Goal: Transaction & Acquisition: Purchase product/service

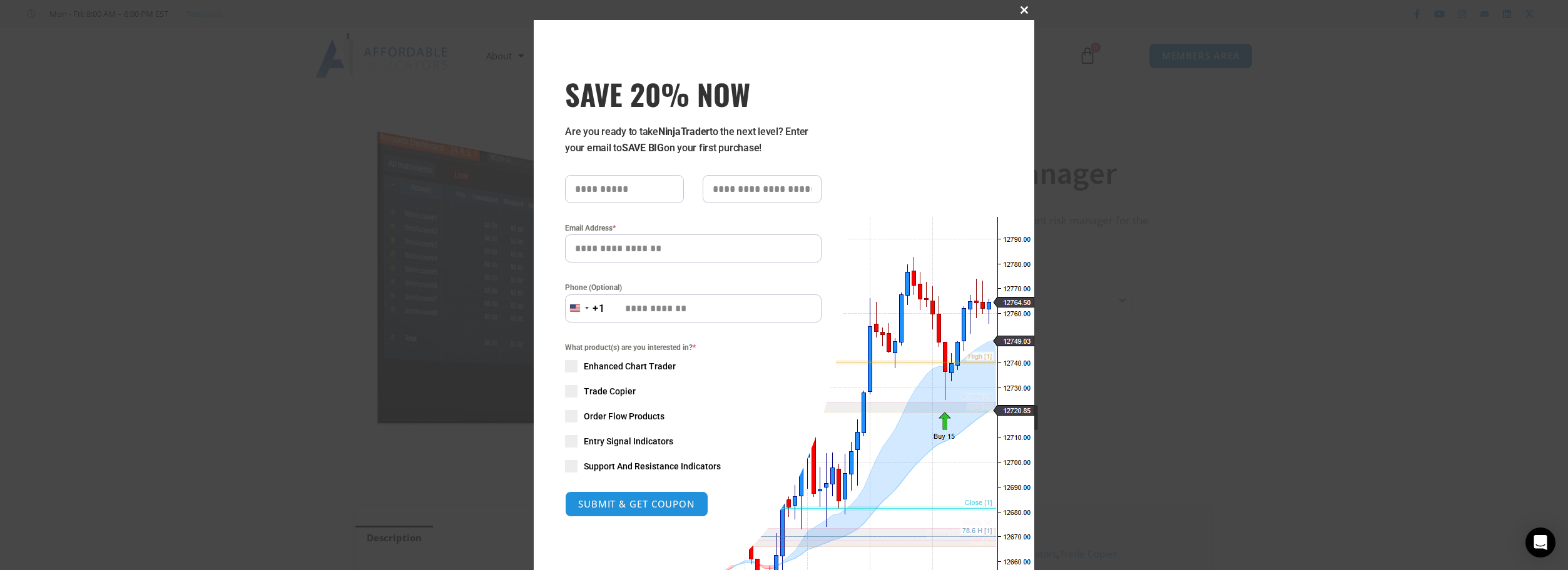
click at [1019, 8] on span "SAVE 20% NOW popup" at bounding box center [1023, 9] width 20 height 7
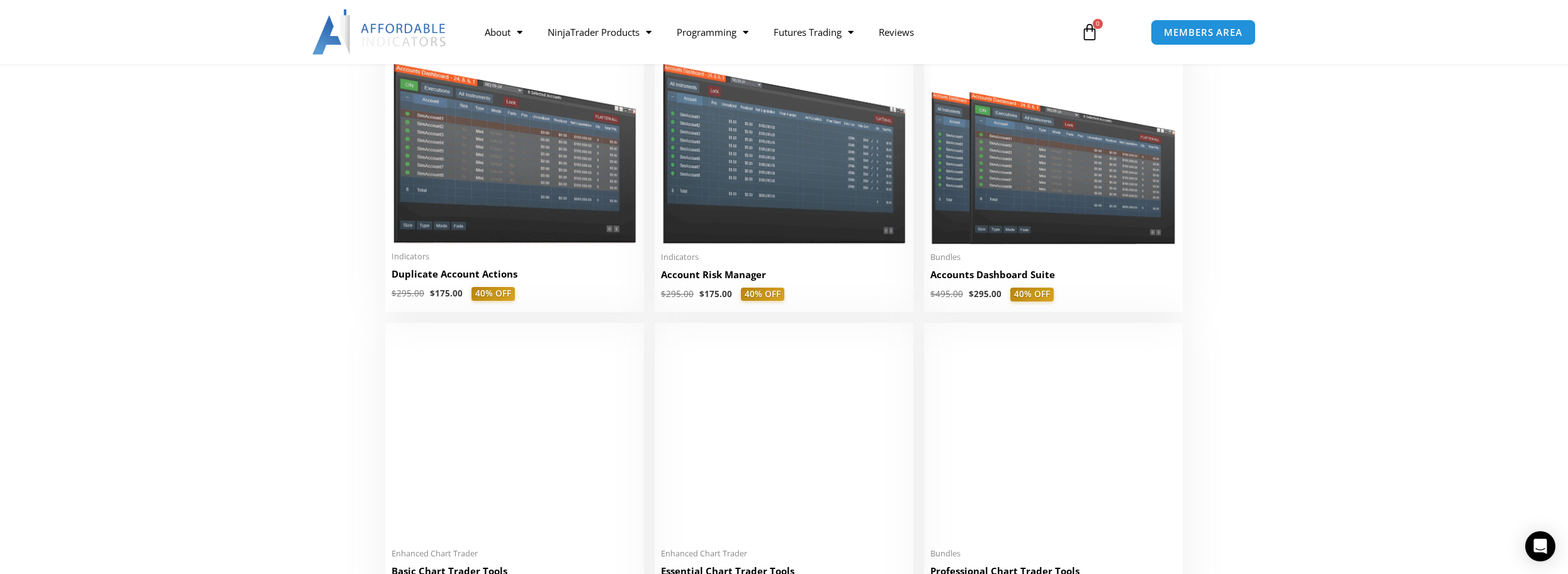
scroll to position [252, 0]
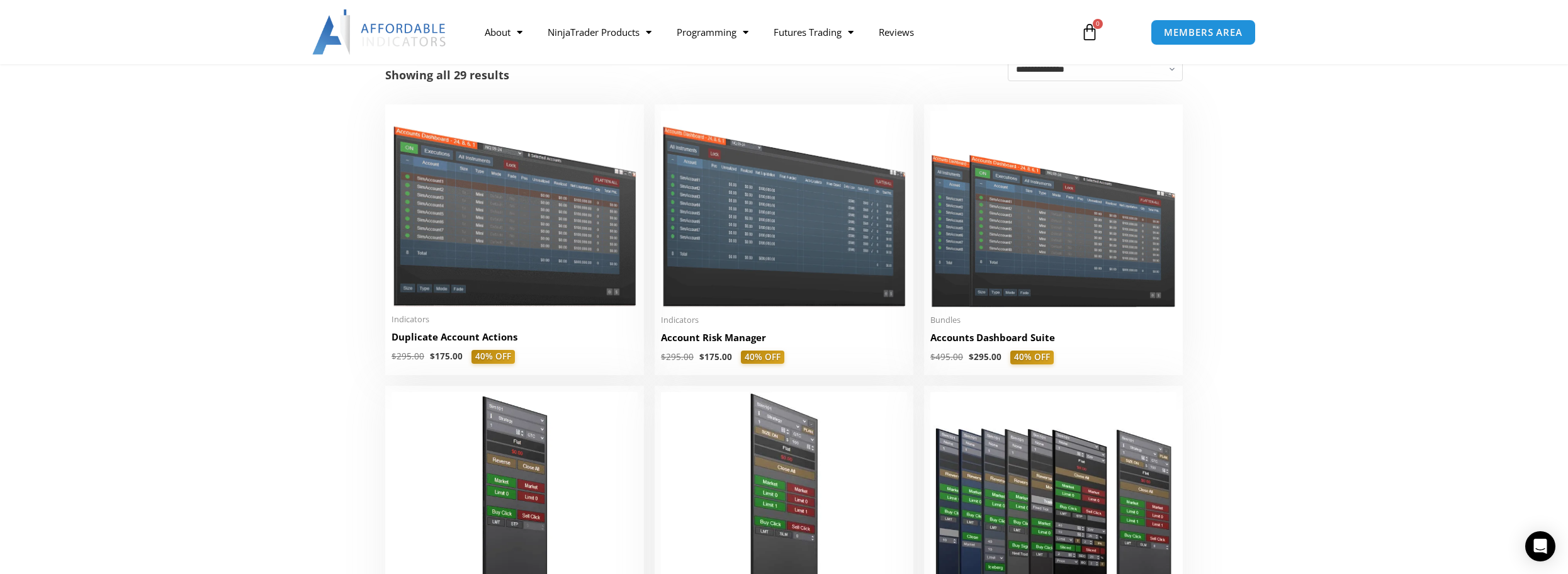
click at [1207, 31] on span "MEMBERS AREA" at bounding box center [1203, 32] width 86 height 10
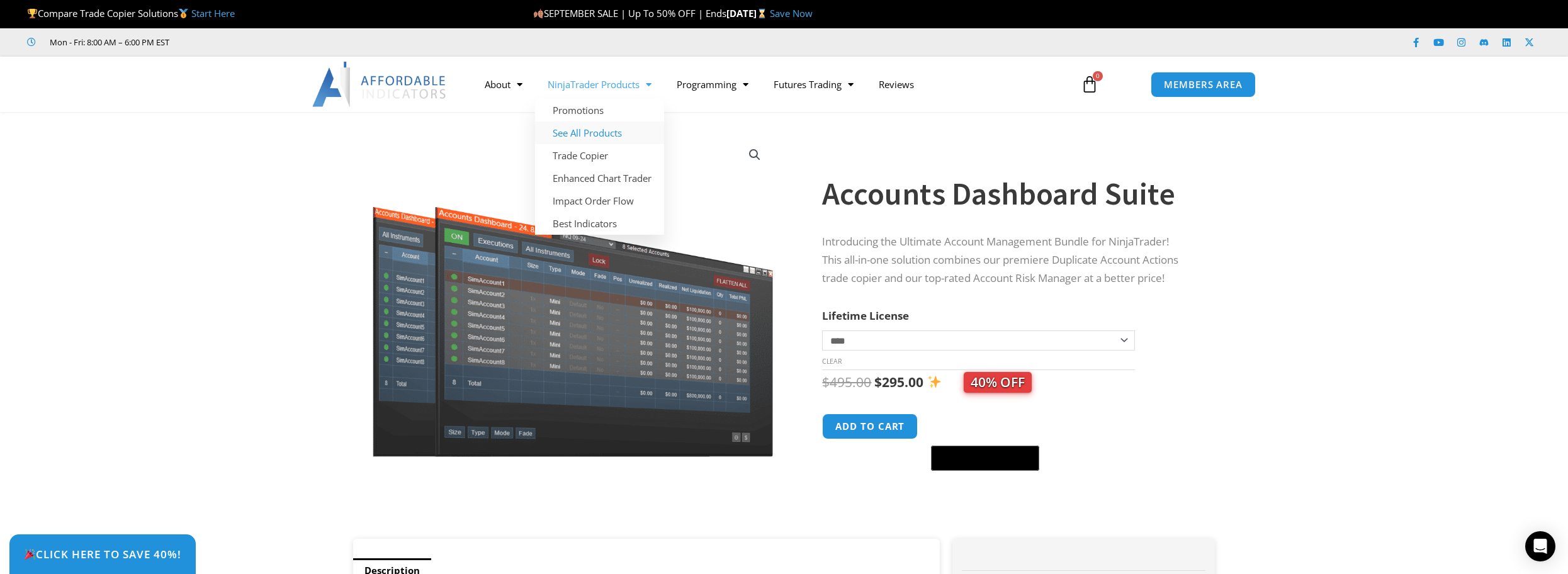
click at [580, 132] on link "See All Products" at bounding box center [599, 133] width 129 height 22
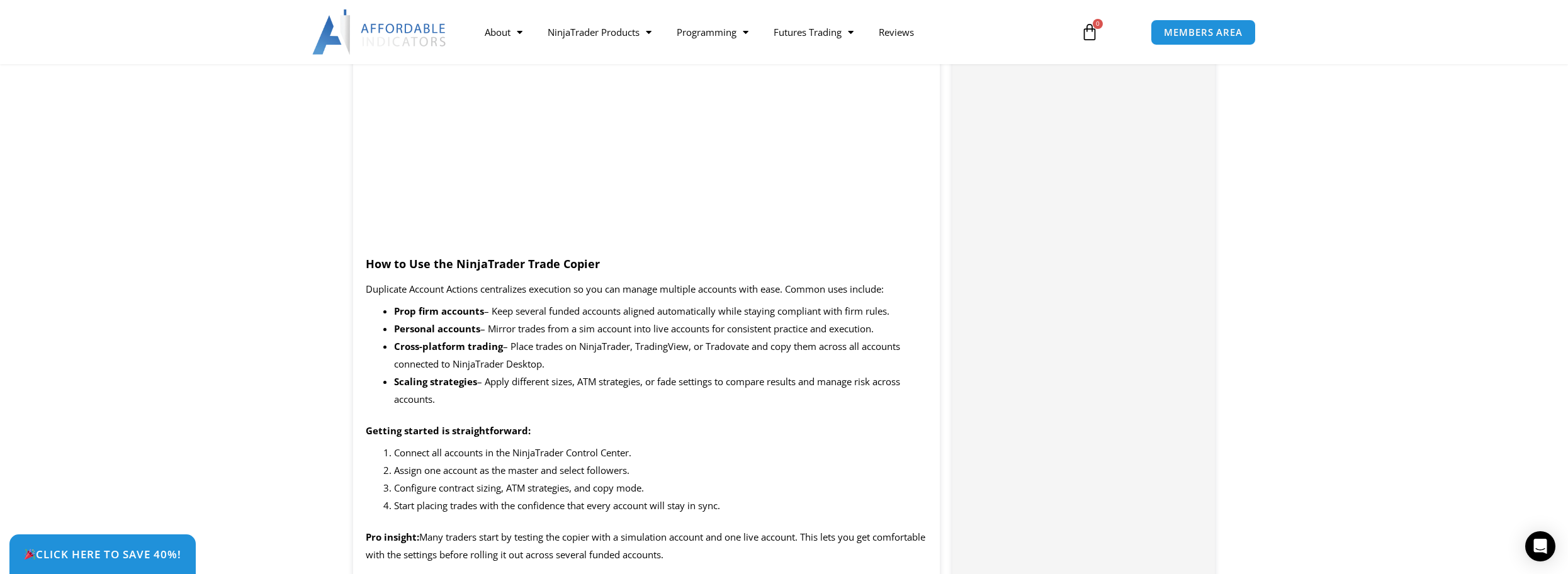
scroll to position [1071, 0]
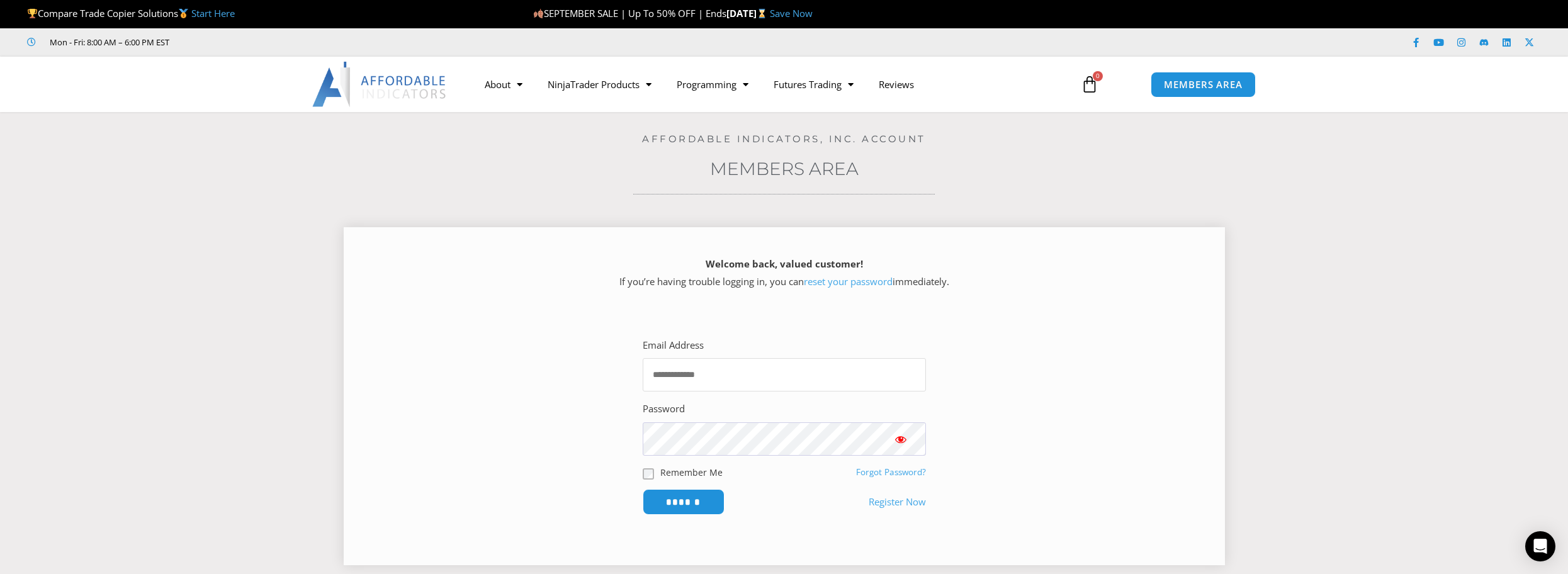
click at [787, 381] on input "Email Address" at bounding box center [784, 375] width 283 height 33
type input "**********"
click at [643, 490] on input "******" at bounding box center [683, 502] width 82 height 25
click at [695, 378] on input "Email Address" at bounding box center [784, 375] width 283 height 33
type input "*"
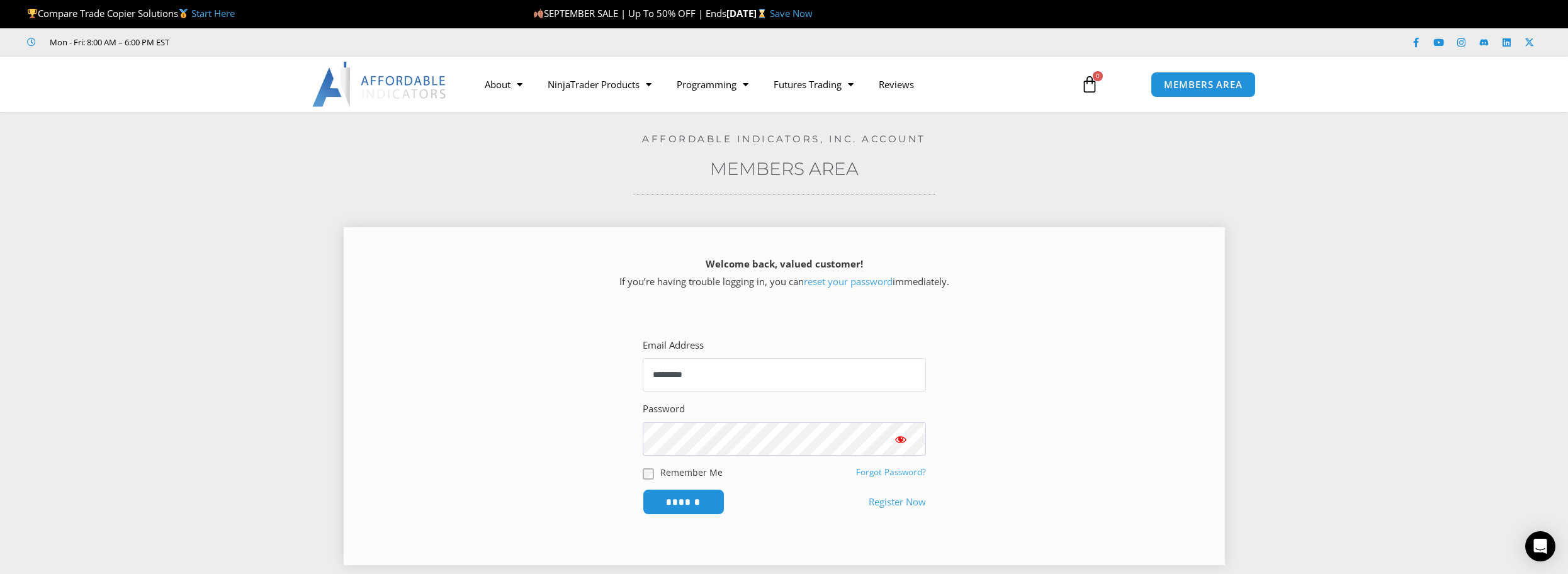
type input "**********"
click at [643, 490] on input "******" at bounding box center [683, 502] width 82 height 25
click at [901, 439] on span "Show password" at bounding box center [901, 439] width 13 height 13
click at [761, 361] on input "Email Address" at bounding box center [784, 375] width 283 height 33
type input "**********"
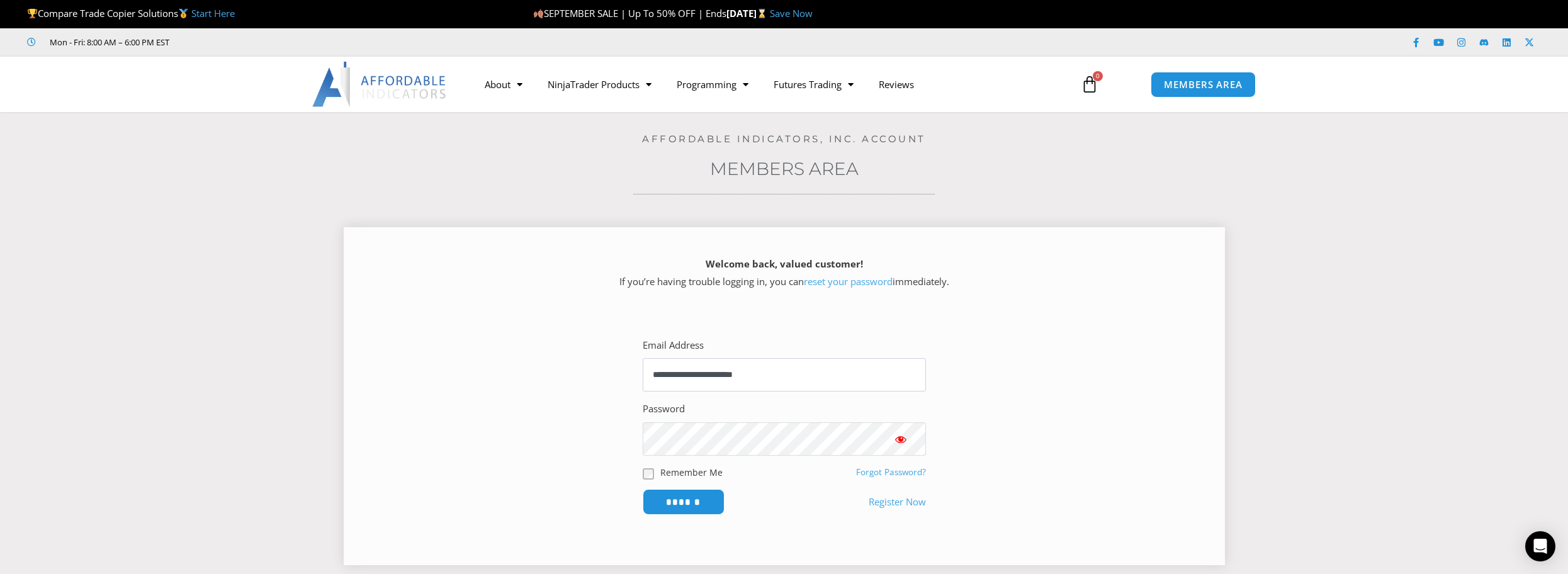
click at [643, 490] on input "******" at bounding box center [683, 502] width 82 height 25
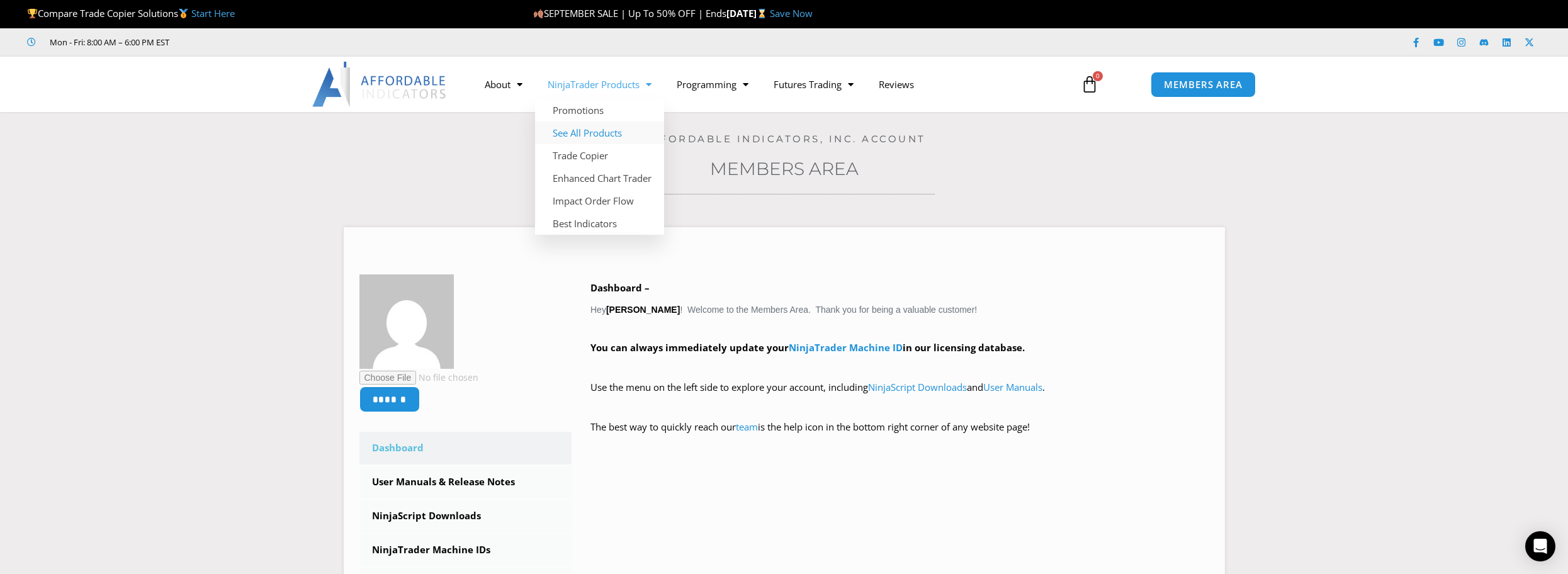
click at [601, 125] on link "See All Products" at bounding box center [599, 133] width 129 height 22
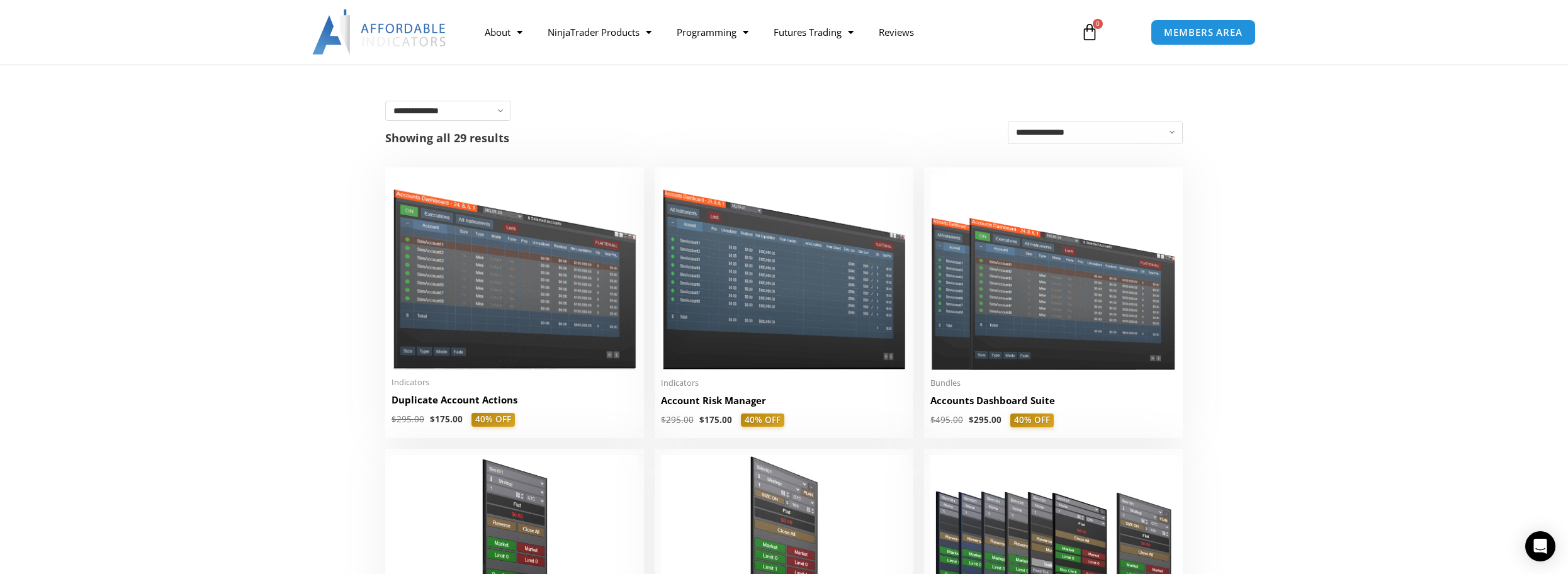
scroll to position [252, 0]
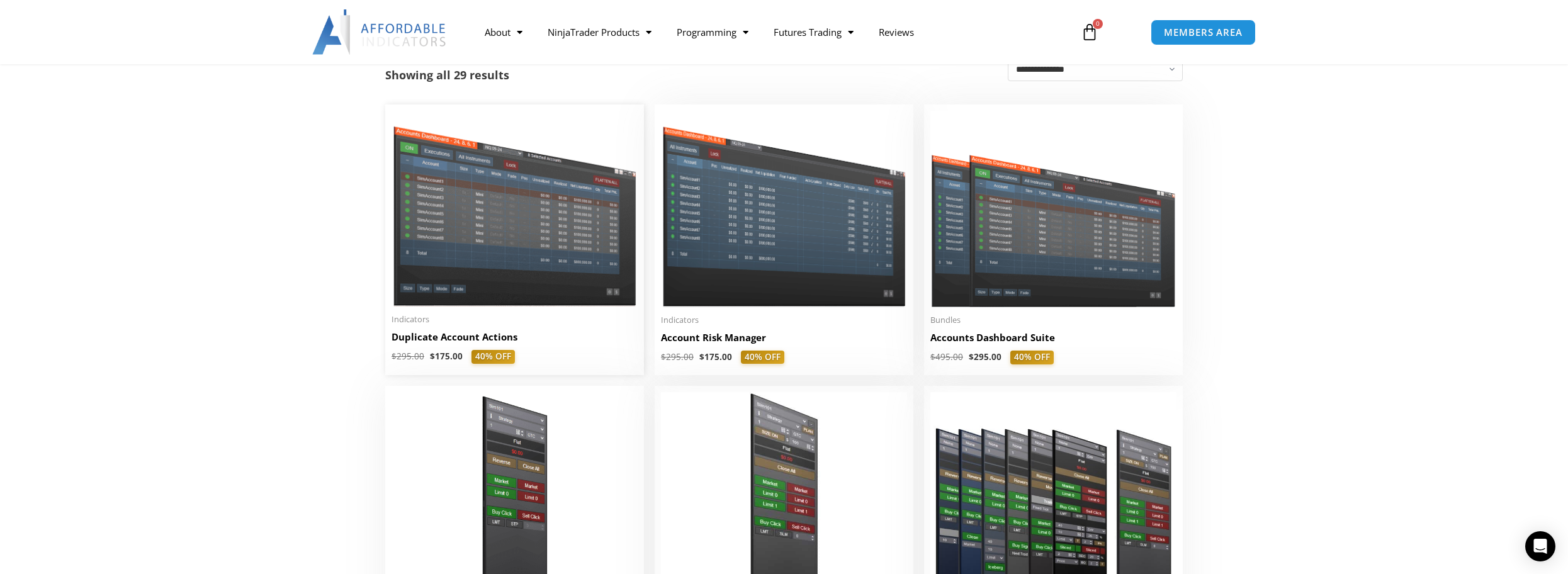
click at [483, 270] on img at bounding box center [514, 209] width 246 height 196
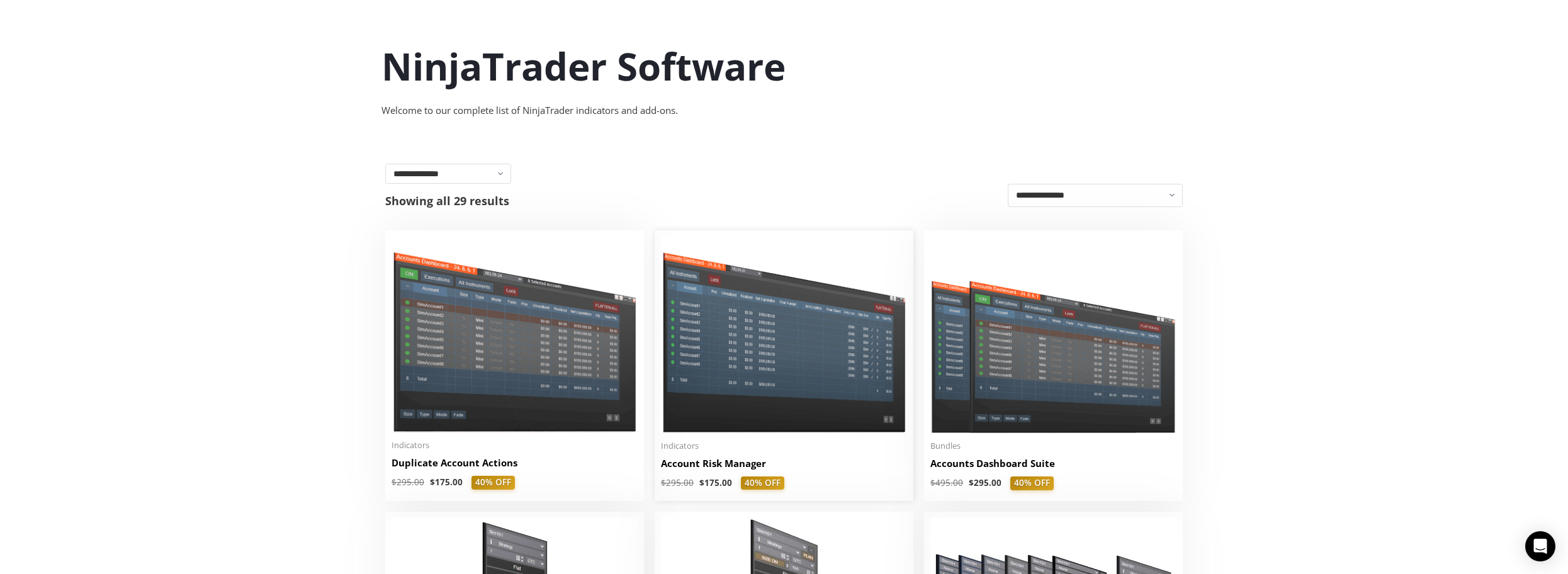
scroll to position [189, 0]
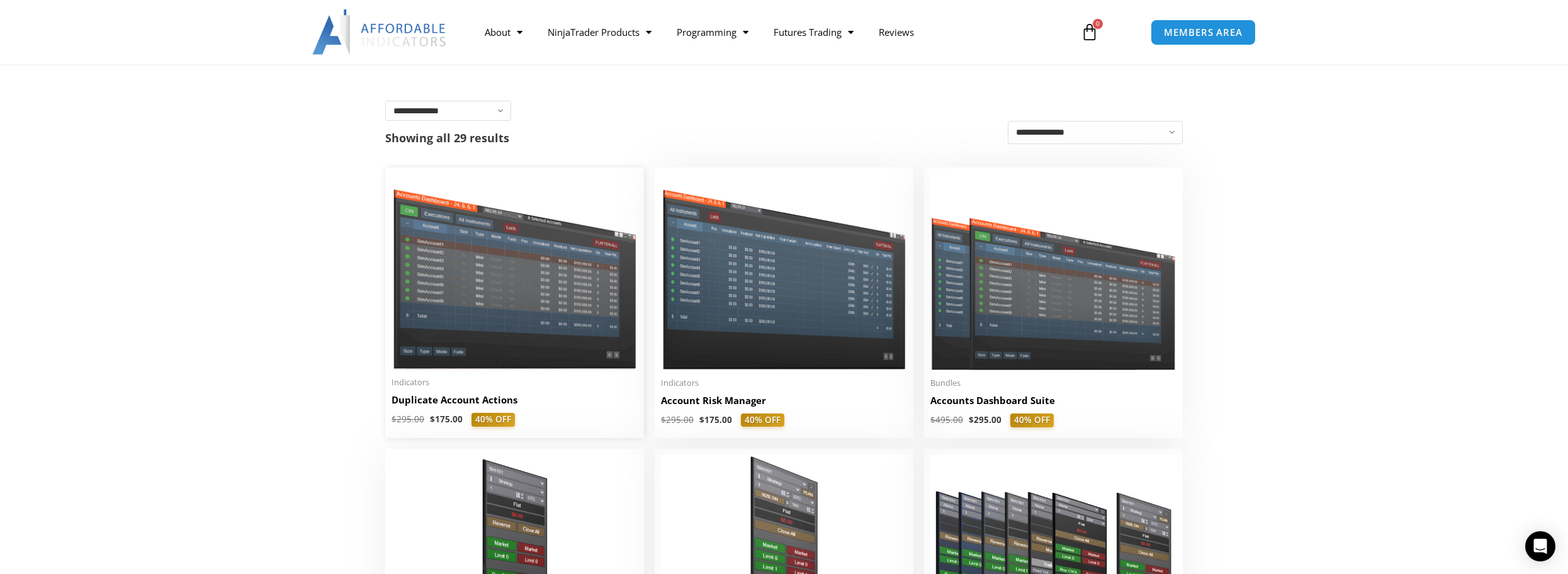
click at [535, 300] on img at bounding box center [514, 271] width 246 height 196
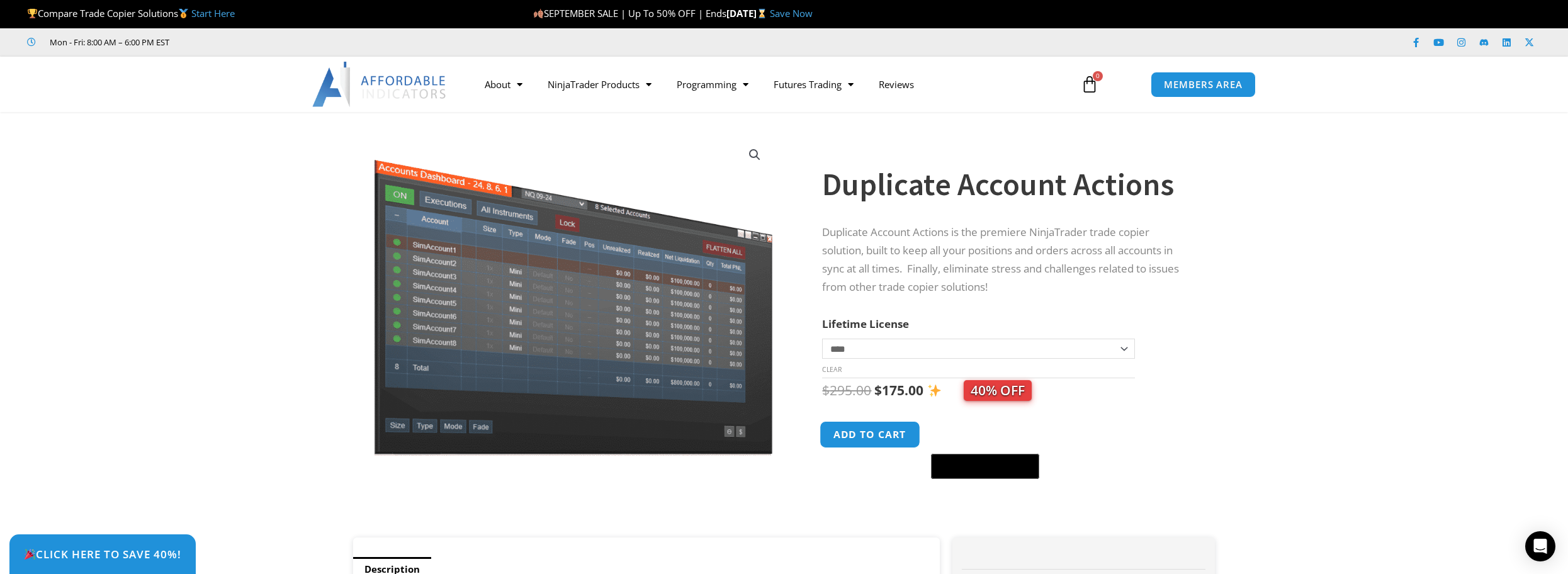
click at [869, 433] on button "Add to cart" at bounding box center [870, 435] width 101 height 27
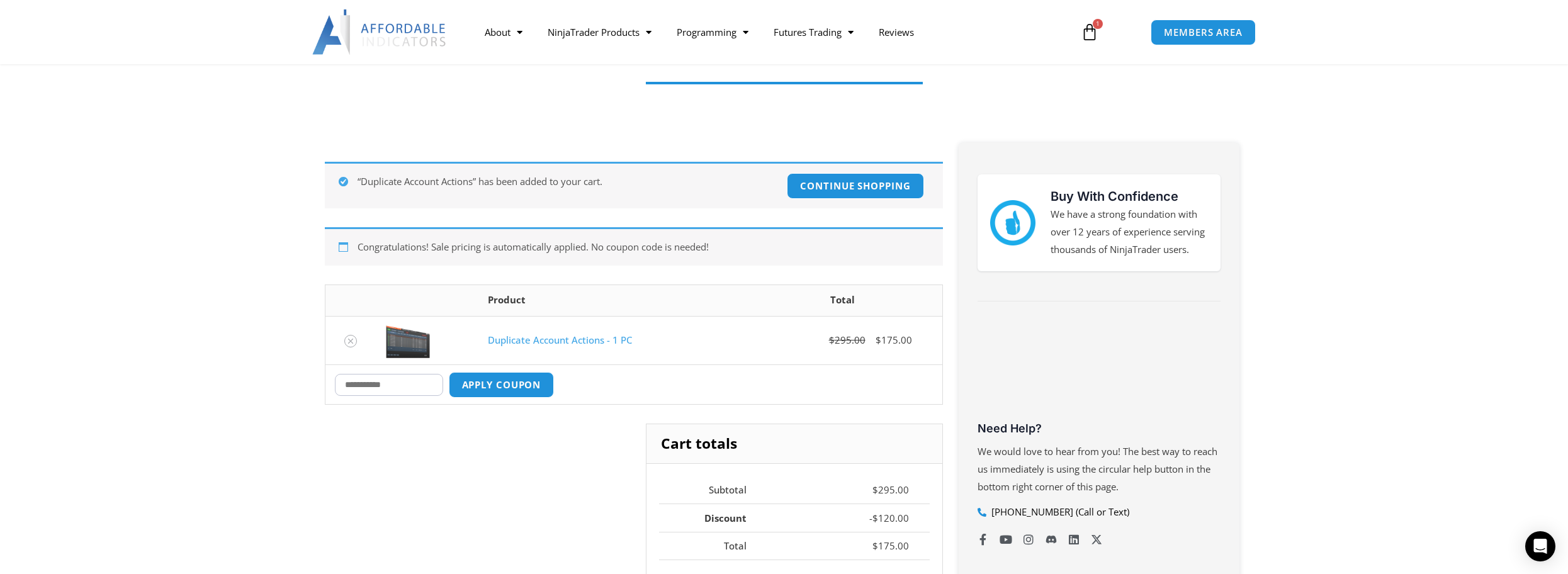
scroll to position [189, 0]
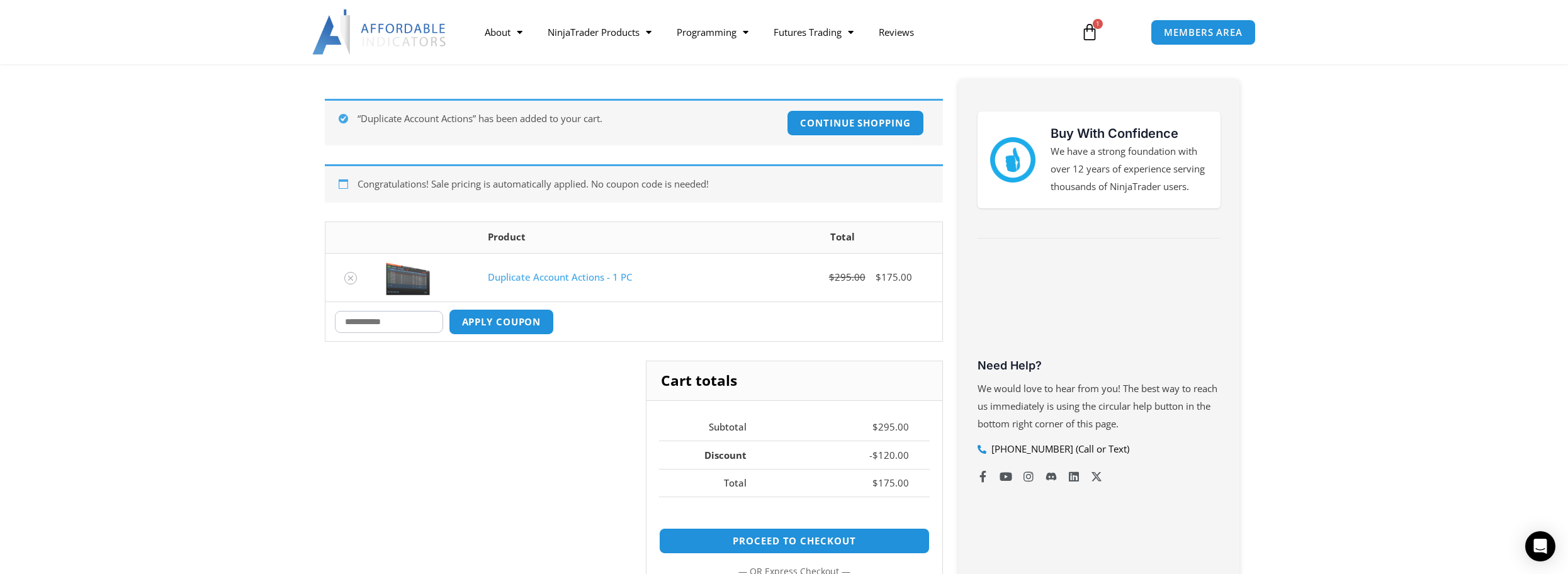
click at [398, 321] on input "Coupon:" at bounding box center [389, 322] width 108 height 22
type input "****"
click at [543, 430] on div "Cart totals Subtotal $ 295.00 Discount - $ 120.00 Total $ 175.00 Proceed to che…" at bounding box center [633, 508] width 618 height 295
click at [504, 319] on button "Apply coupon" at bounding box center [500, 322] width 111 height 27
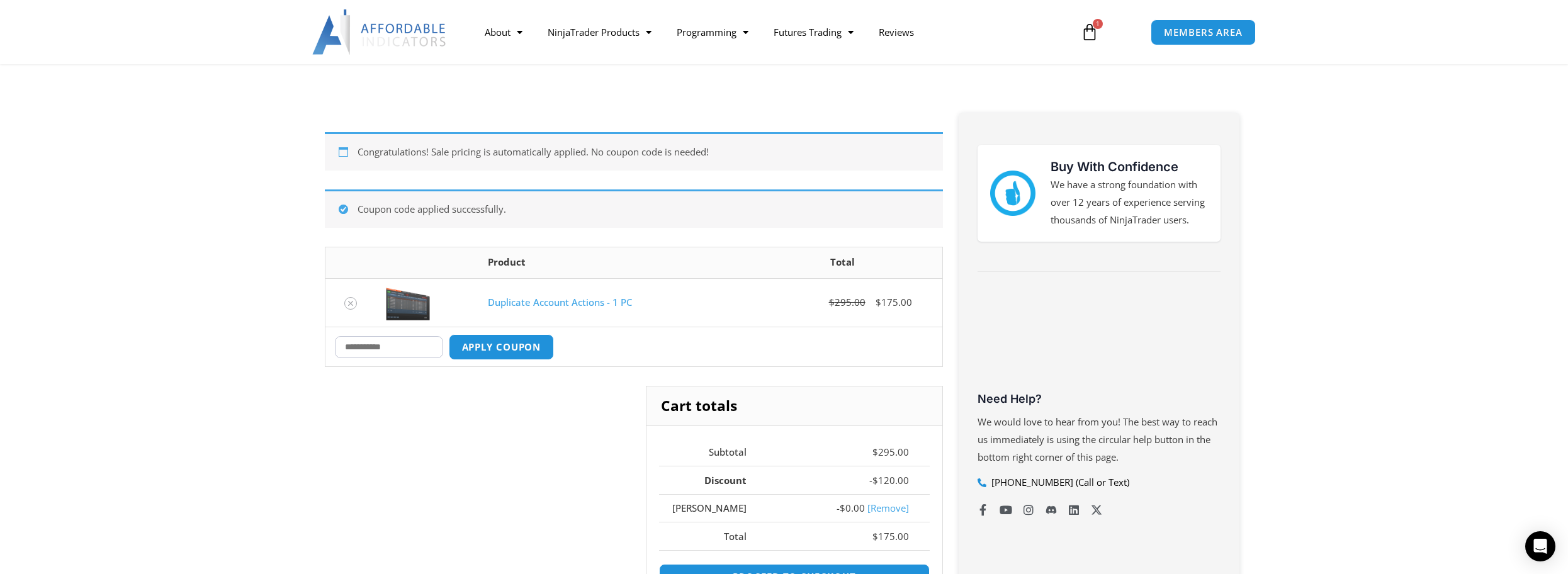
scroll to position [345, 0]
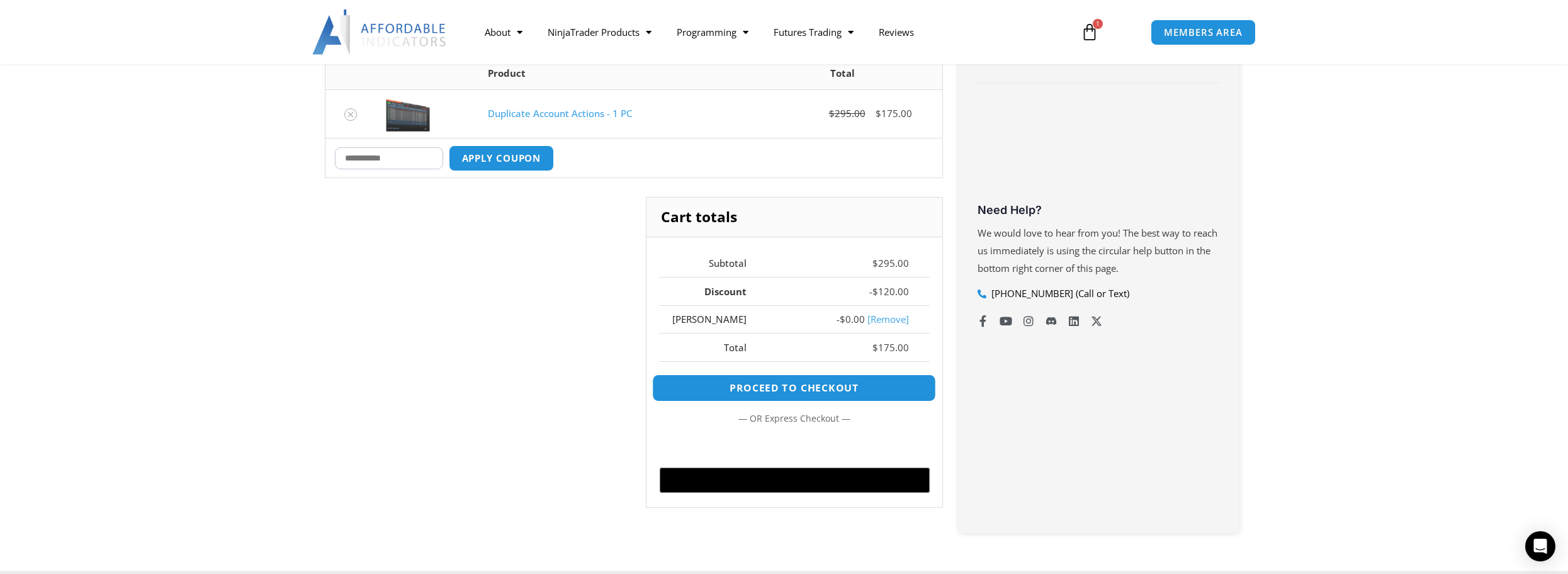
click at [790, 388] on link "Proceed to checkout" at bounding box center [794, 389] width 284 height 27
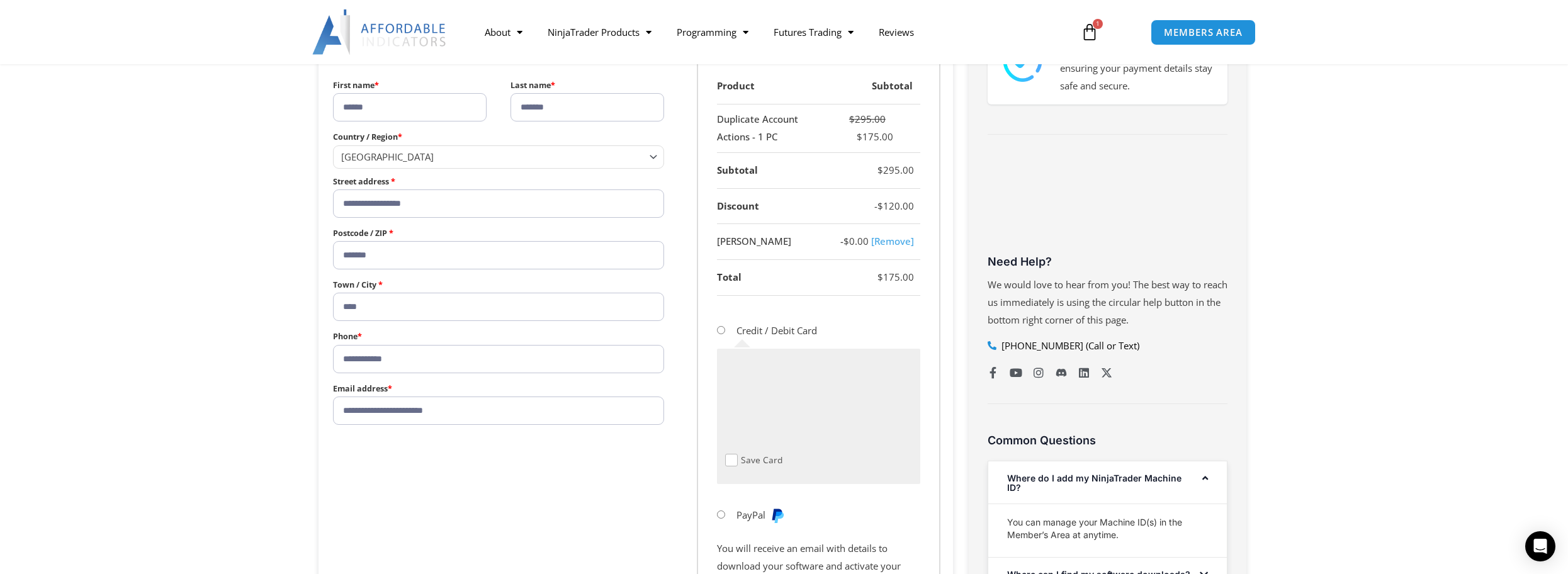
scroll to position [441, 0]
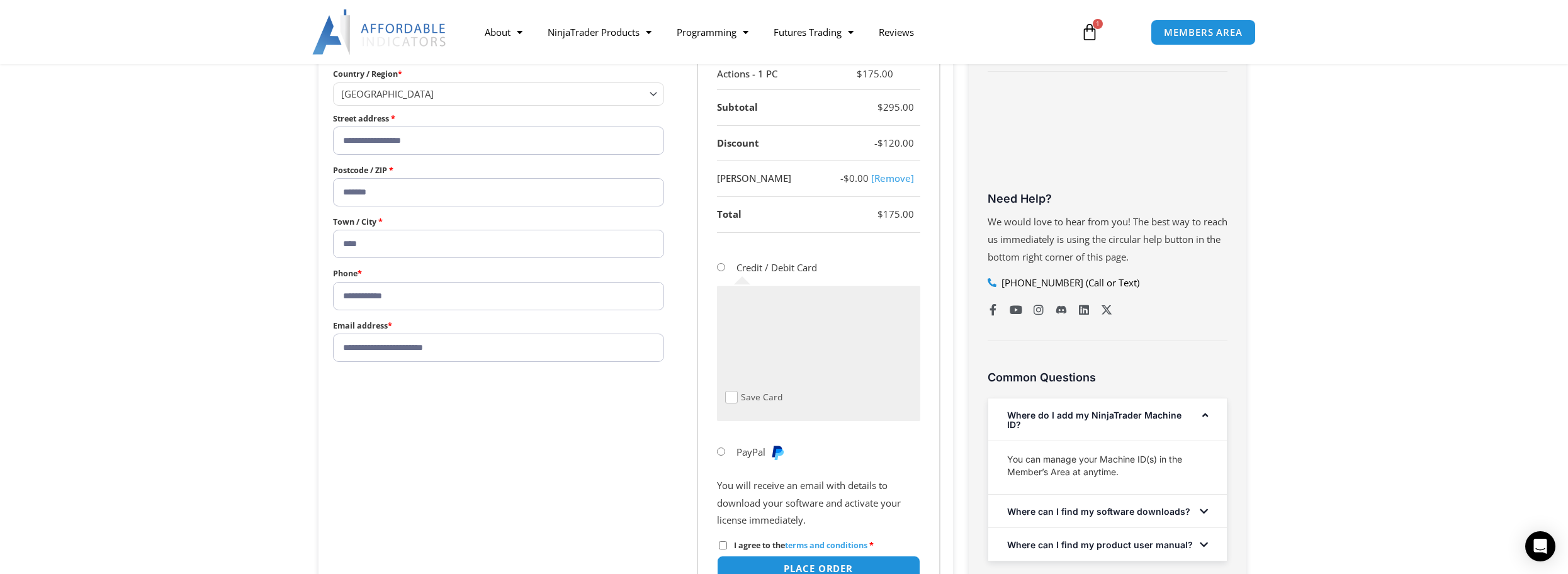
click at [734, 393] on span "Checkout" at bounding box center [731, 397] width 13 height 13
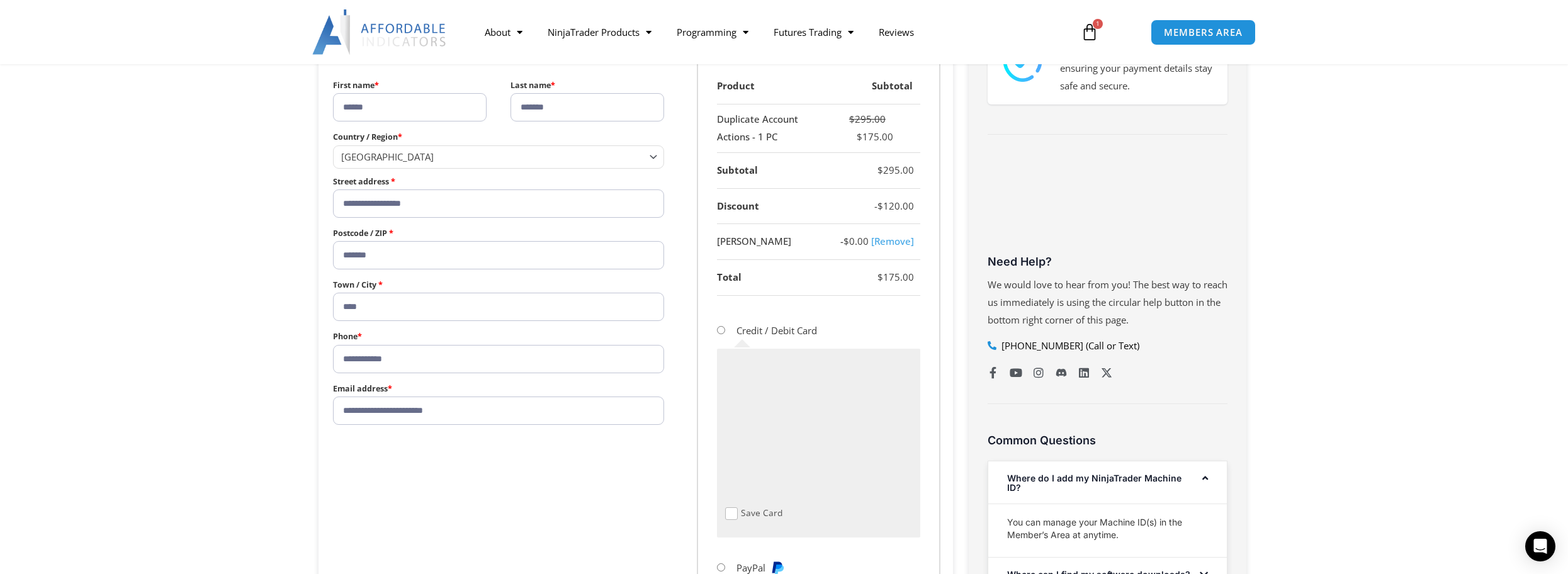
scroll to position [567, 0]
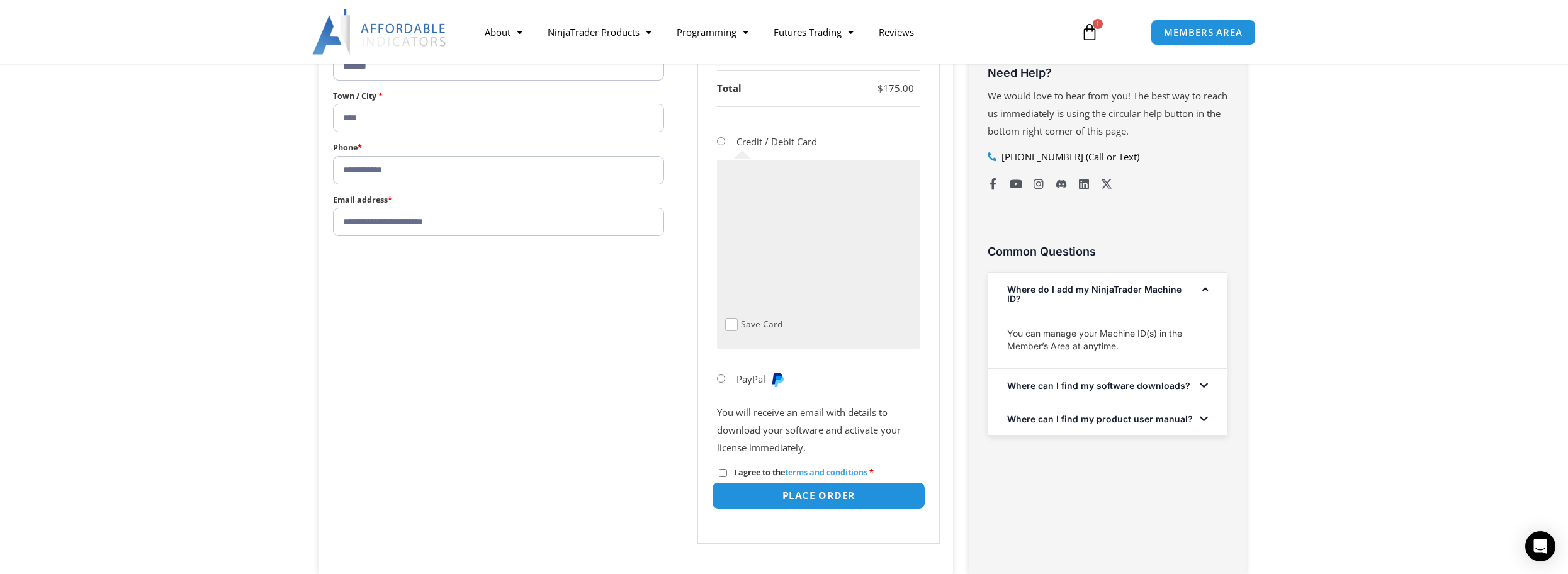
click at [823, 499] on button "Place order" at bounding box center [818, 496] width 213 height 27
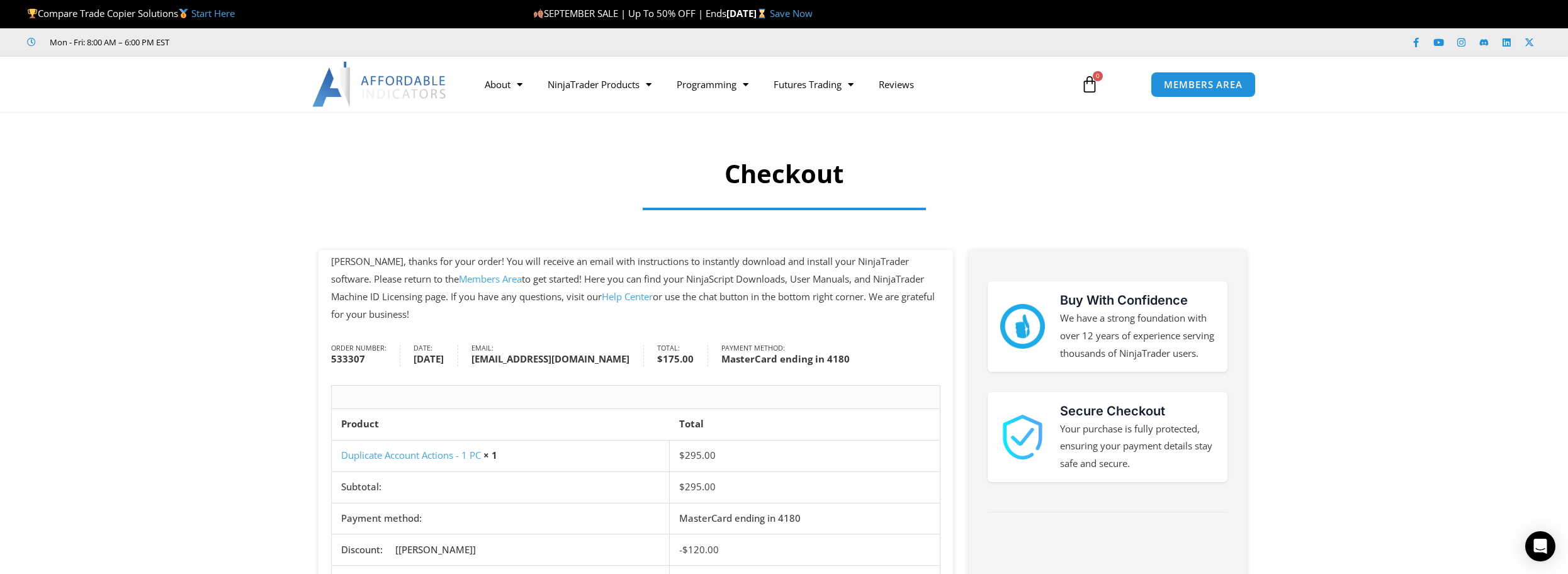
click at [459, 281] on link "Members Area" at bounding box center [490, 279] width 63 height 13
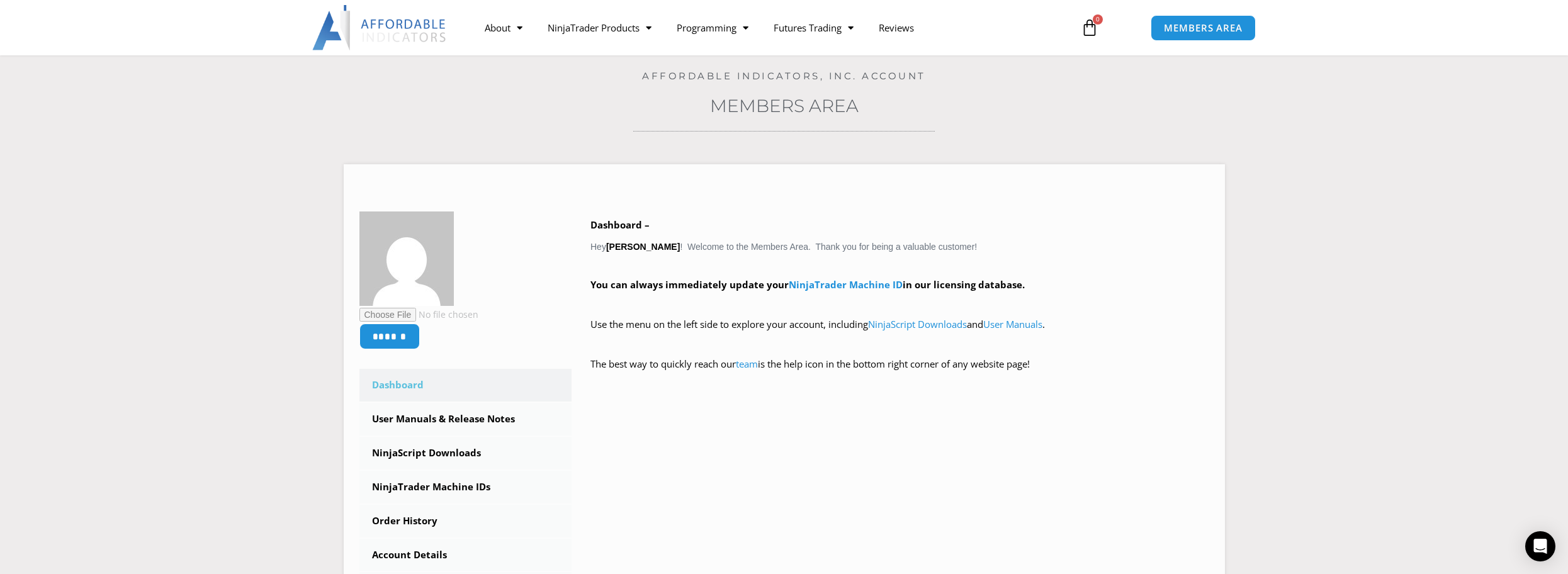
scroll to position [126, 0]
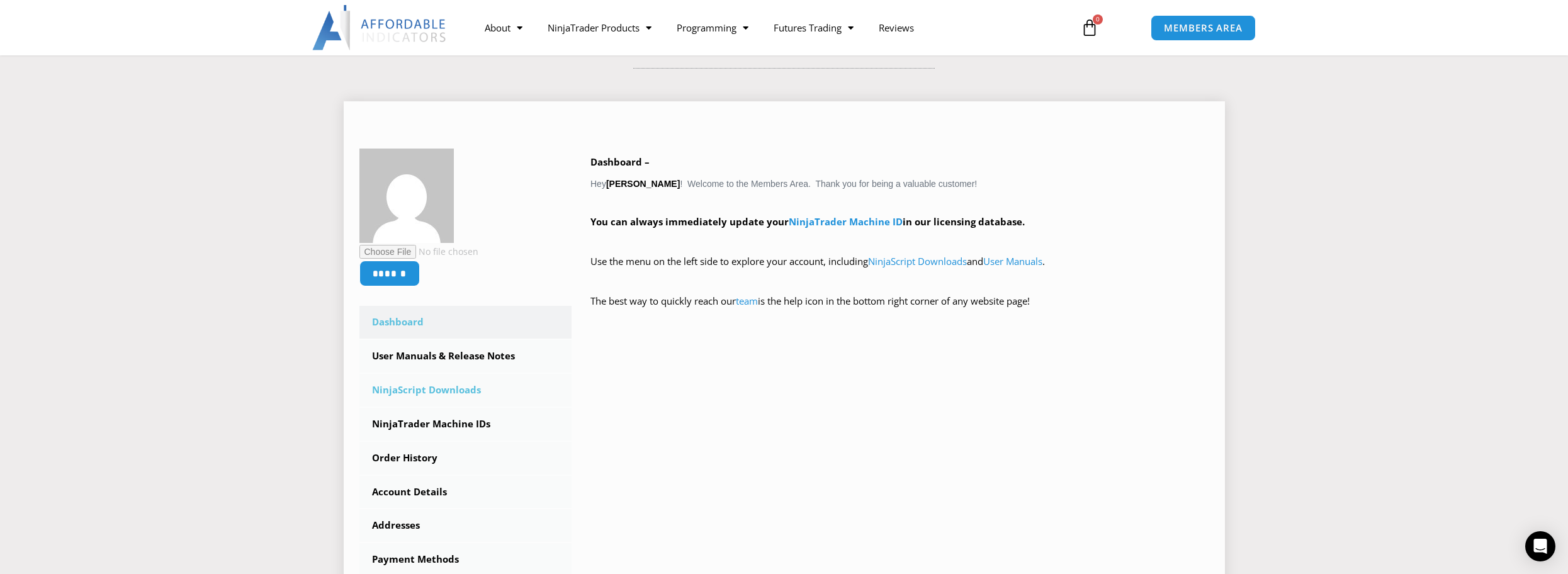
click at [440, 381] on link "NinjaScript Downloads" at bounding box center [465, 390] width 212 height 33
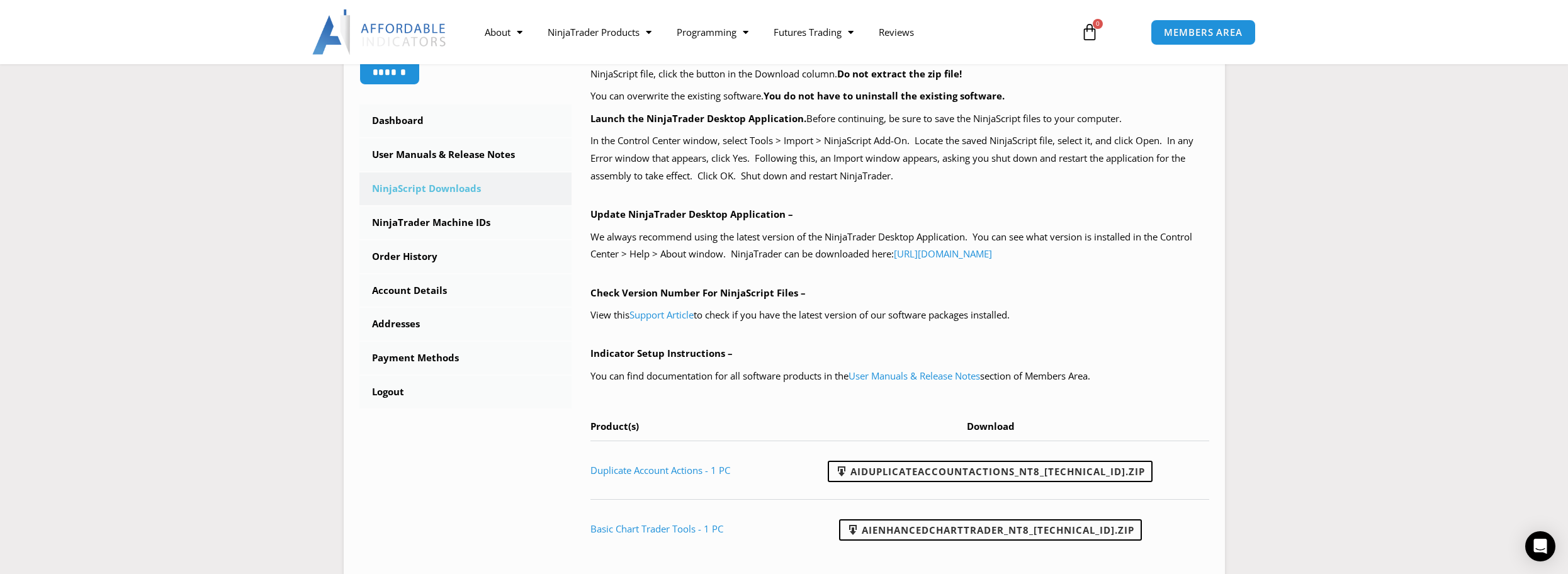
scroll to position [441, 0]
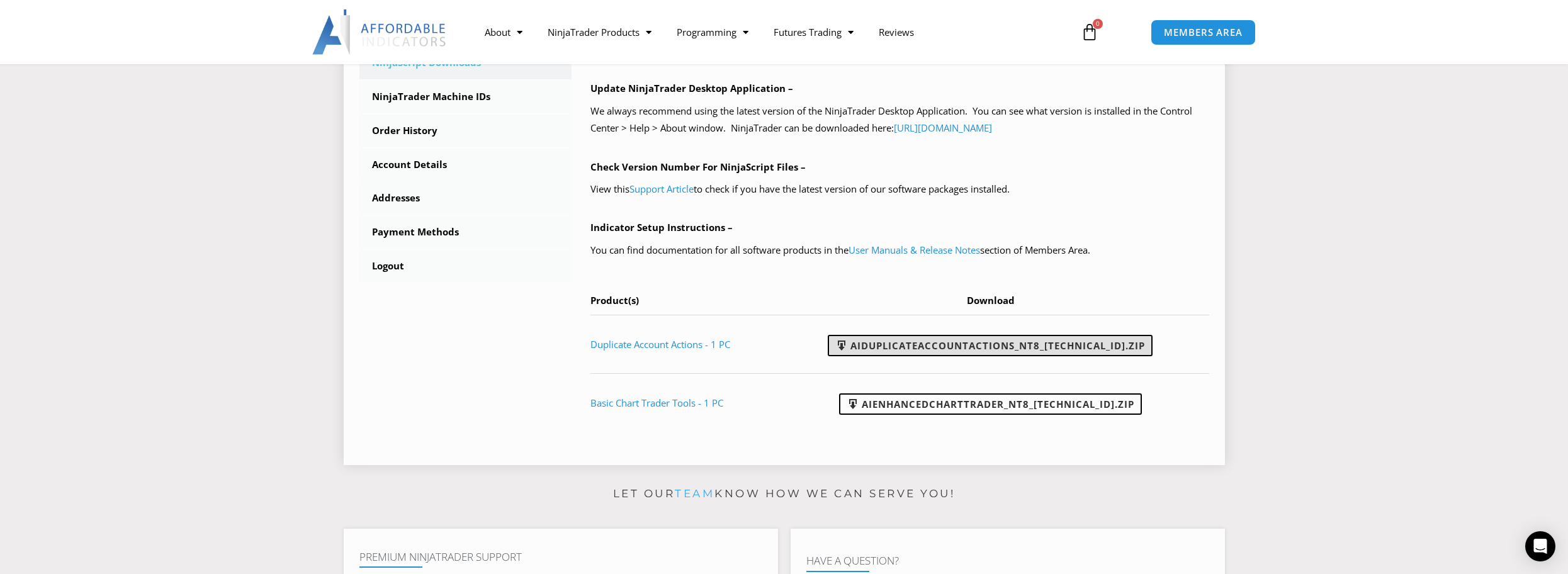
click at [949, 343] on link "AIDuplicateAccountActions_NT8_[TECHNICAL_ID].zip" at bounding box center [990, 346] width 325 height 21
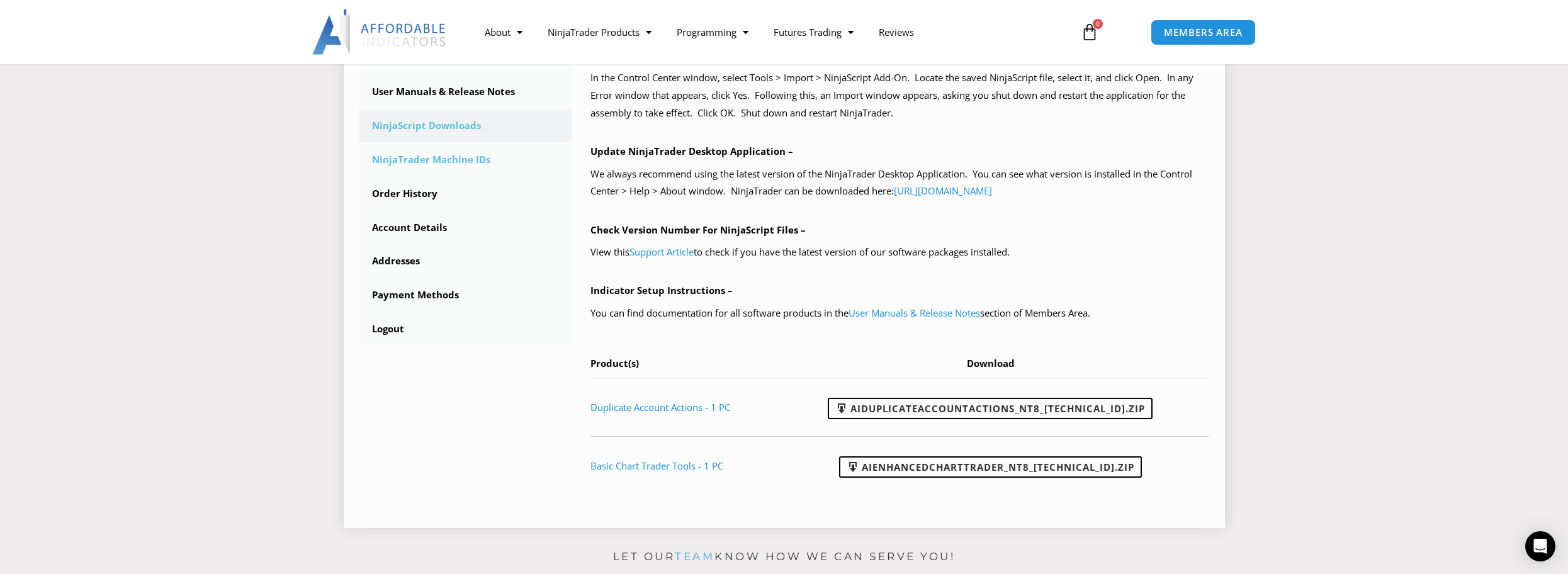
click at [437, 158] on link "NinjaTrader Machine IDs" at bounding box center [465, 159] width 212 height 33
